Goal: Information Seeking & Learning: Understand process/instructions

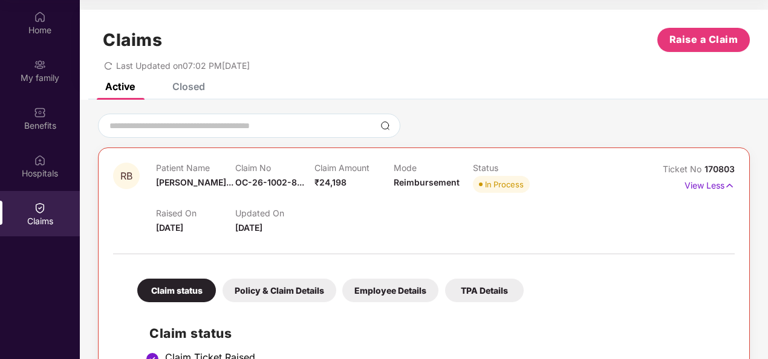
scroll to position [242, 0]
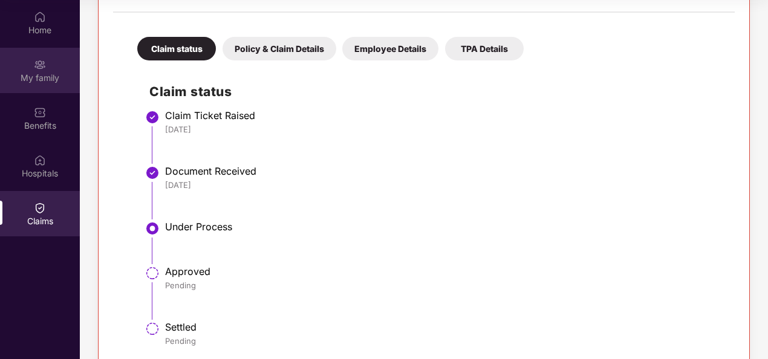
click at [31, 77] on div "My family" at bounding box center [40, 78] width 80 height 12
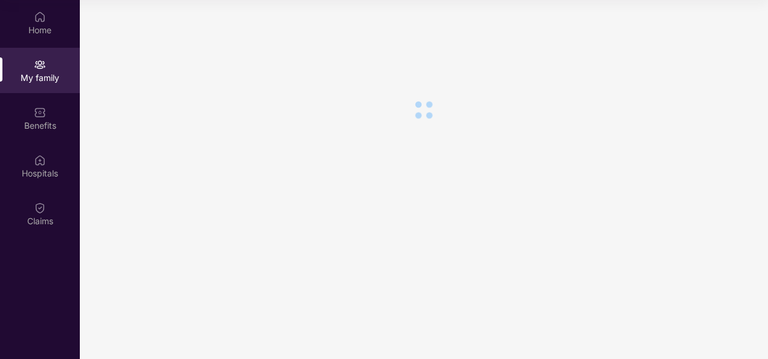
scroll to position [0, 0]
click at [42, 27] on div "Home" at bounding box center [40, 30] width 80 height 12
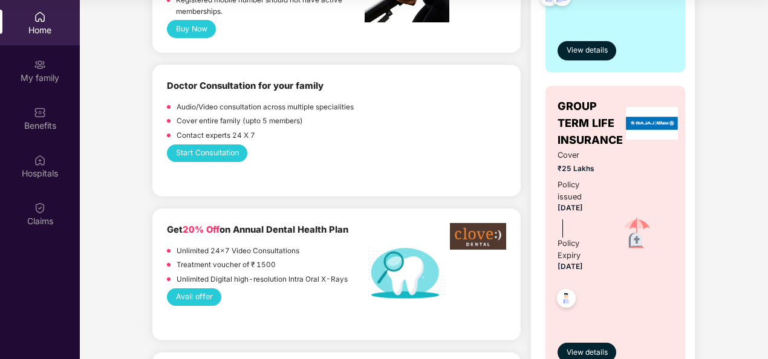
scroll to position [786, 0]
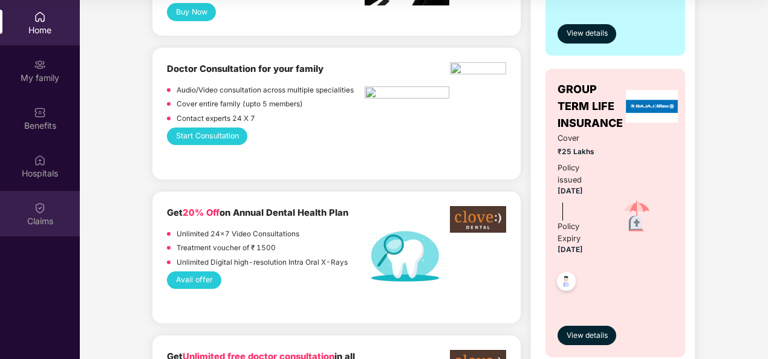
click at [30, 200] on div "Claims" at bounding box center [40, 213] width 80 height 45
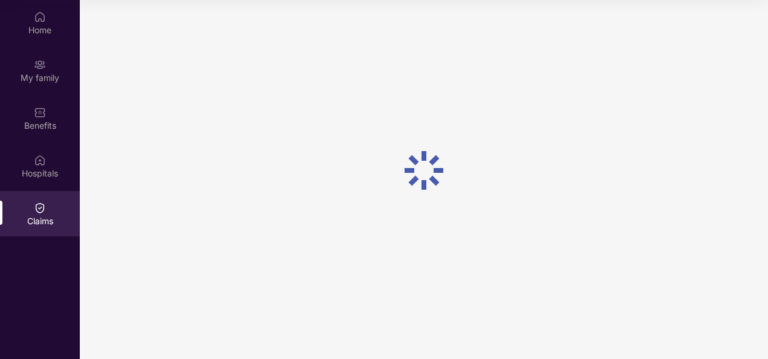
scroll to position [0, 0]
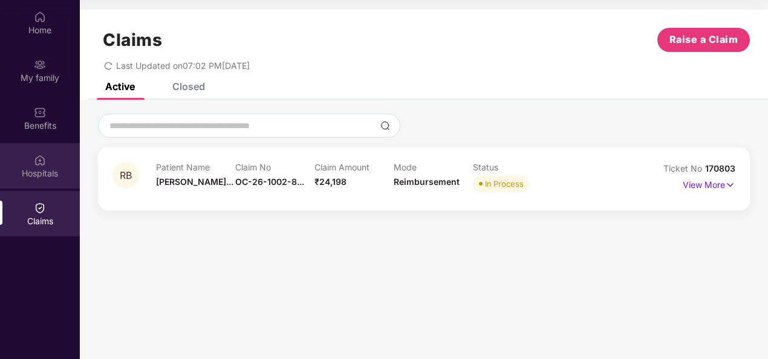
click at [31, 164] on div "Hospitals" at bounding box center [40, 165] width 80 height 45
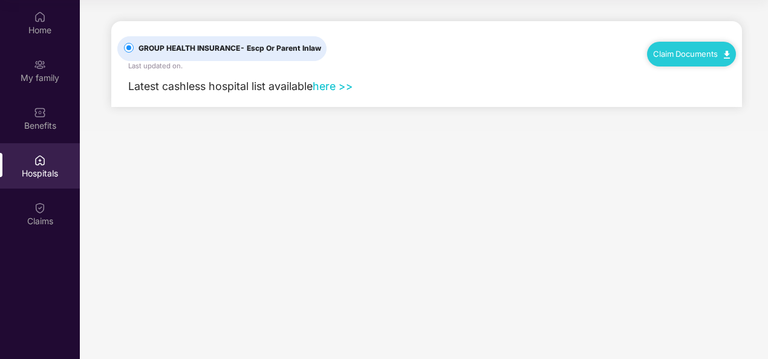
click at [680, 50] on link "Claim Documents" at bounding box center [691, 54] width 77 height 10
click at [681, 92] on link "Claim Process" at bounding box center [696, 99] width 79 height 26
click at [25, 30] on div "Home" at bounding box center [40, 30] width 80 height 12
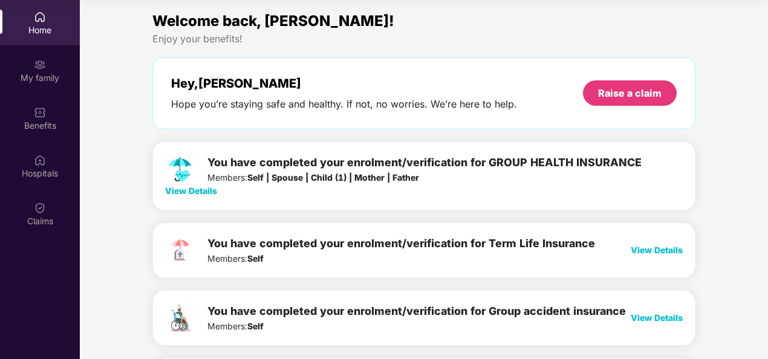
drag, startPoint x: 25, startPoint y: 30, endPoint x: 385, endPoint y: 59, distance: 361.0
click at [385, 59] on div "Hey, [PERSON_NAME] you’re staying safe and healthy. If not, no worries. We’re h…" at bounding box center [423, 93] width 543 height 72
click at [628, 92] on div "Raise a claim" at bounding box center [629, 92] width 63 height 13
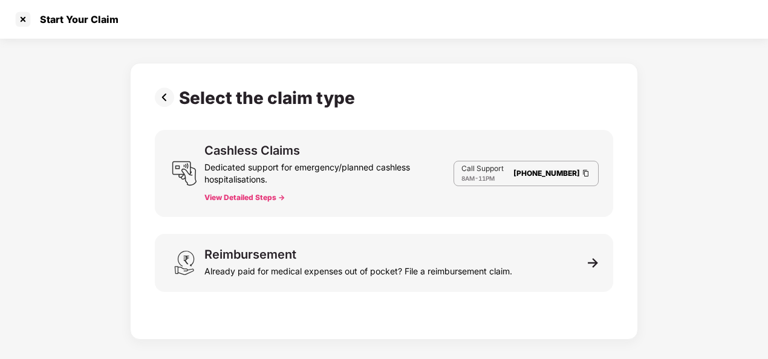
scroll to position [29, 0]
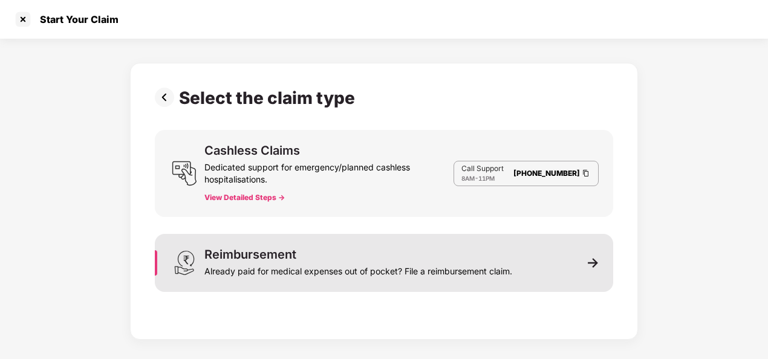
click at [594, 272] on div "Reimbursement Already paid for medical expenses out of pocket? File a reimburse…" at bounding box center [384, 263] width 458 height 58
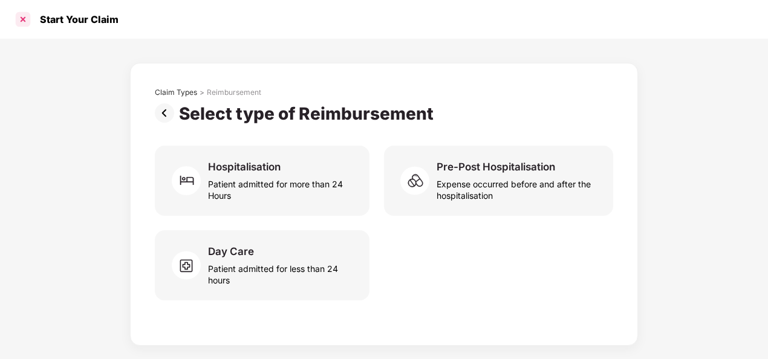
click at [19, 18] on div at bounding box center [22, 19] width 19 height 19
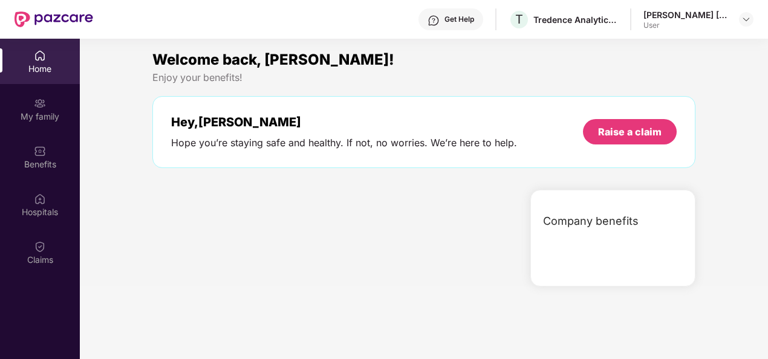
scroll to position [68, 0]
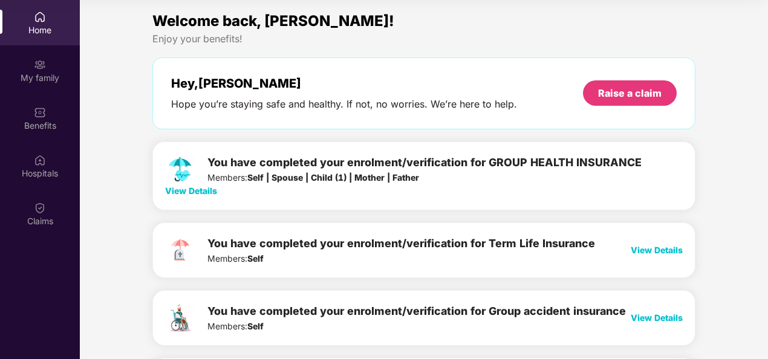
click at [27, 30] on div "Home" at bounding box center [40, 30] width 80 height 12
click at [197, 190] on span "View Details" at bounding box center [191, 191] width 52 height 10
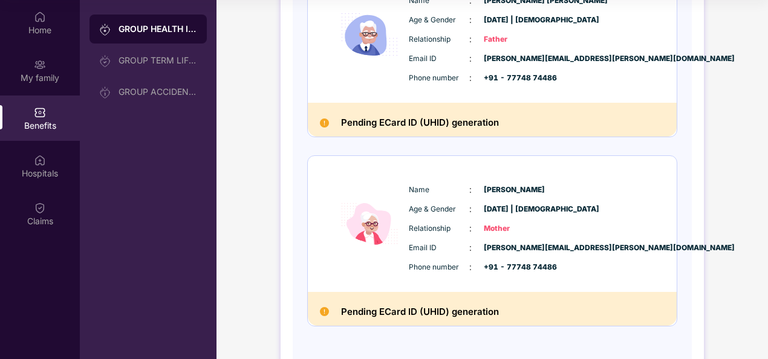
scroll to position [816, 0]
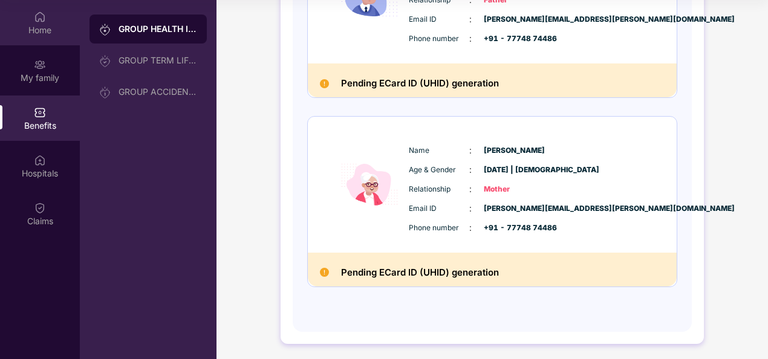
click at [21, 24] on div "Home" at bounding box center [40, 30] width 80 height 12
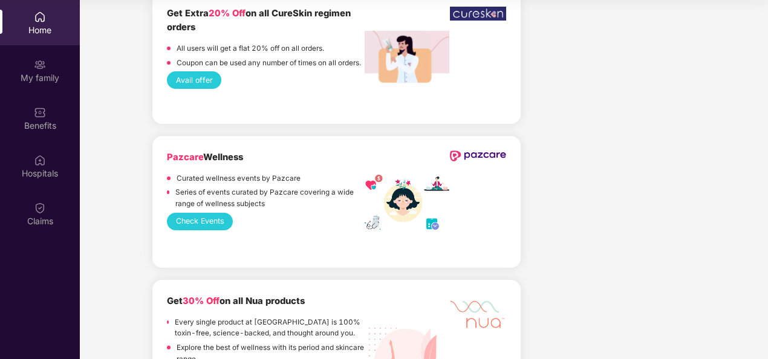
scroll to position [1759, 0]
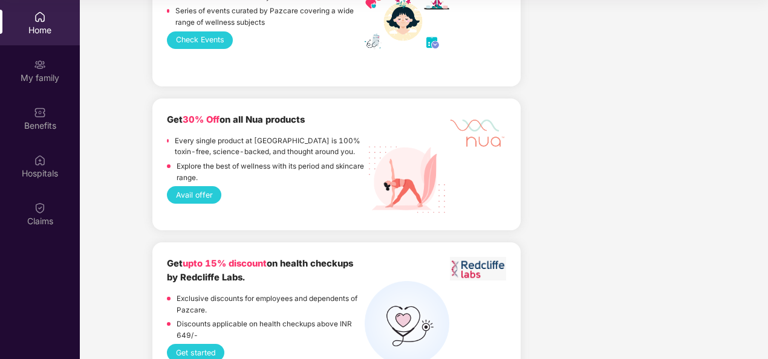
click at [29, 34] on div "Home" at bounding box center [40, 30] width 80 height 12
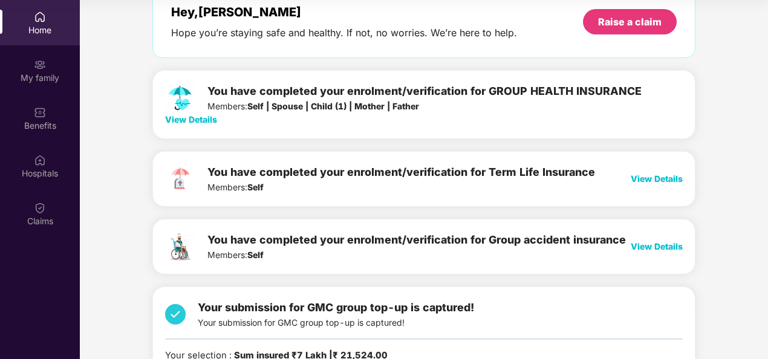
scroll to position [0, 0]
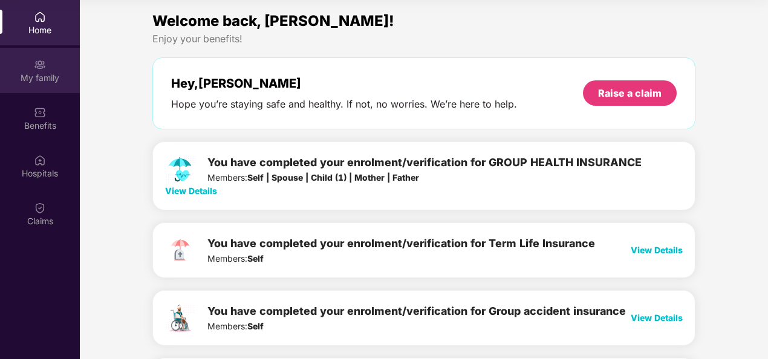
click at [34, 86] on div "My family" at bounding box center [40, 70] width 80 height 45
